Goal: Obtain resource: Download file/media

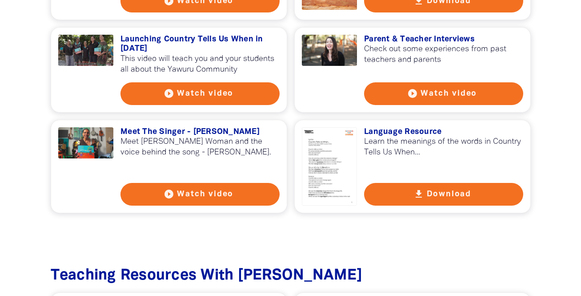
scroll to position [824, 0]
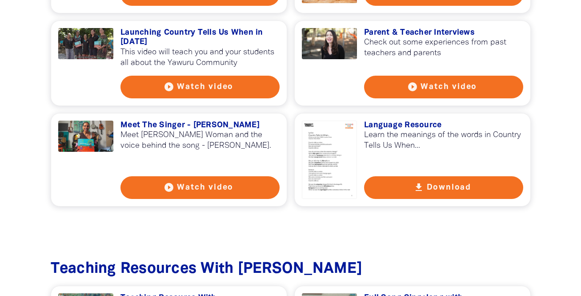
click at [435, 182] on button "get_app Download" at bounding box center [443, 187] width 159 height 23
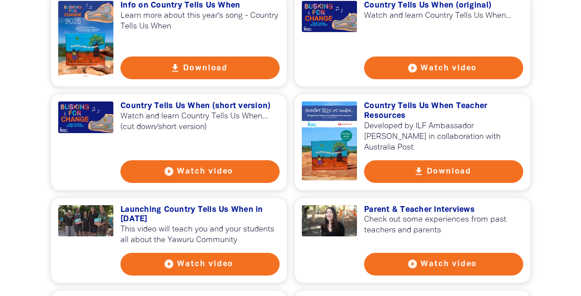
scroll to position [640, 0]
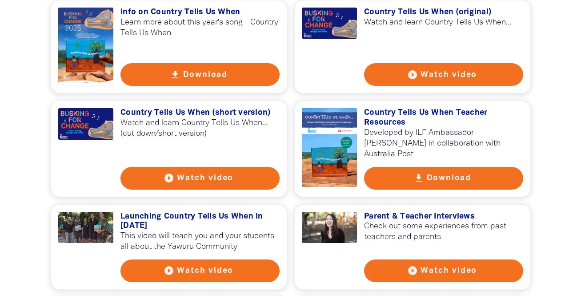
click at [463, 170] on button "get_app Download" at bounding box center [443, 178] width 159 height 23
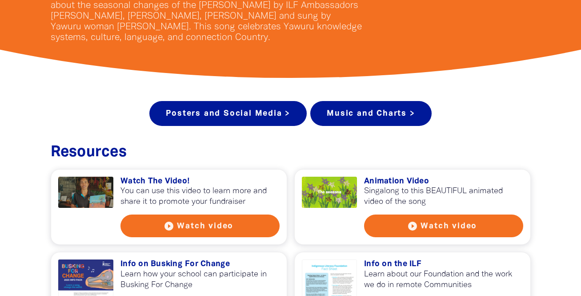
scroll to position [291, 0]
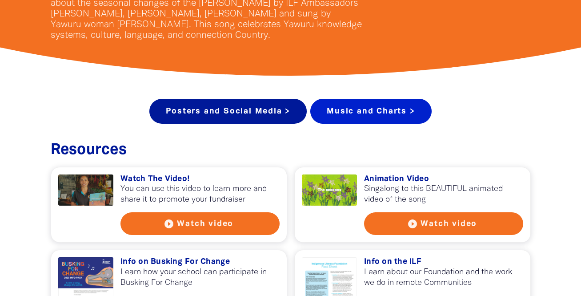
click at [391, 111] on link "Music and Charts >" at bounding box center [370, 111] width 121 height 25
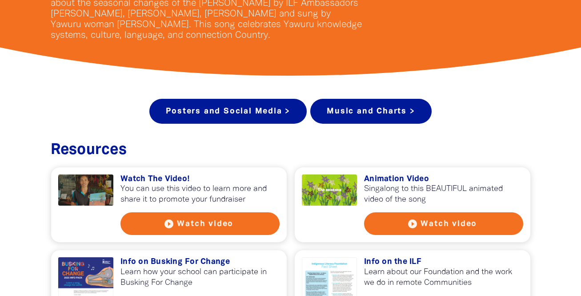
scroll to position [1679, 0]
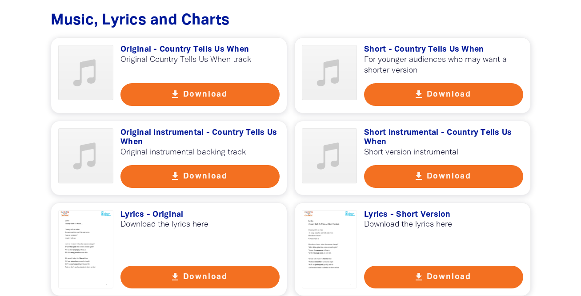
click at [101, 218] on div at bounding box center [86, 249] width 56 height 78
click at [193, 168] on button "get_app Download" at bounding box center [199, 176] width 159 height 23
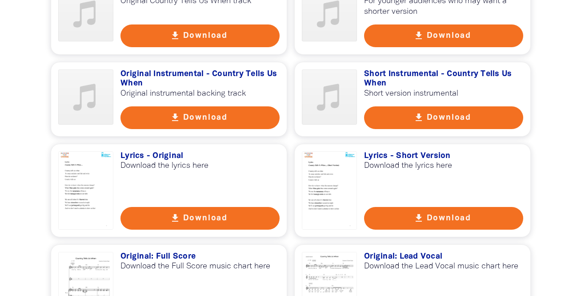
scroll to position [1747, 0]
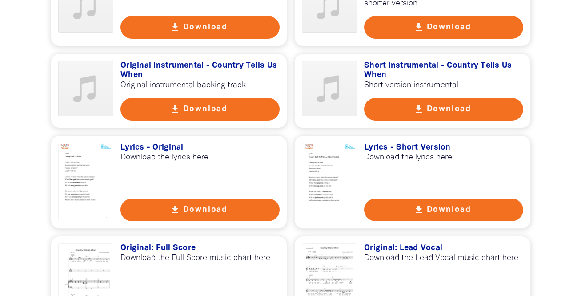
click at [184, 198] on button "get_app Download" at bounding box center [199, 209] width 159 height 23
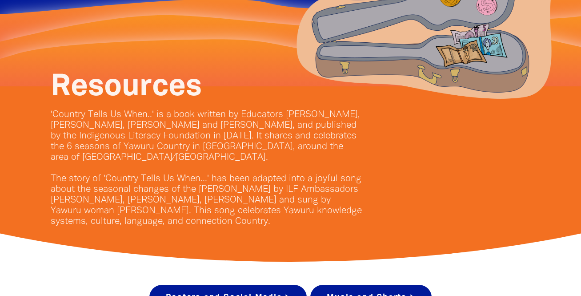
scroll to position [0, 0]
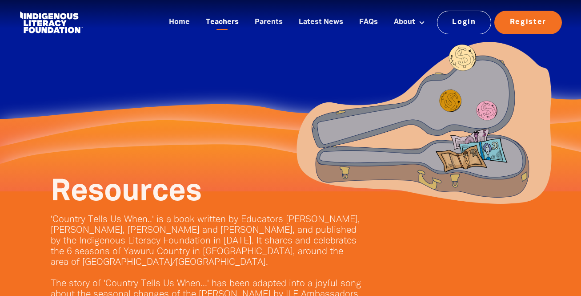
click at [220, 23] on link "Teachers" at bounding box center [222, 22] width 44 height 15
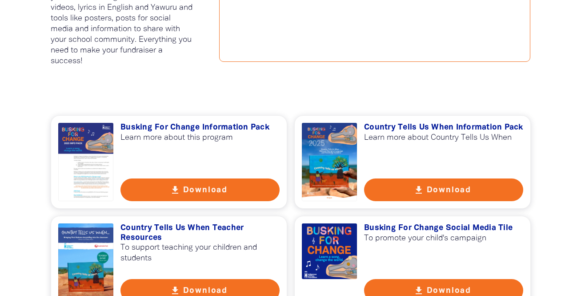
scroll to position [572, 0]
